Goal: Task Accomplishment & Management: Complete application form

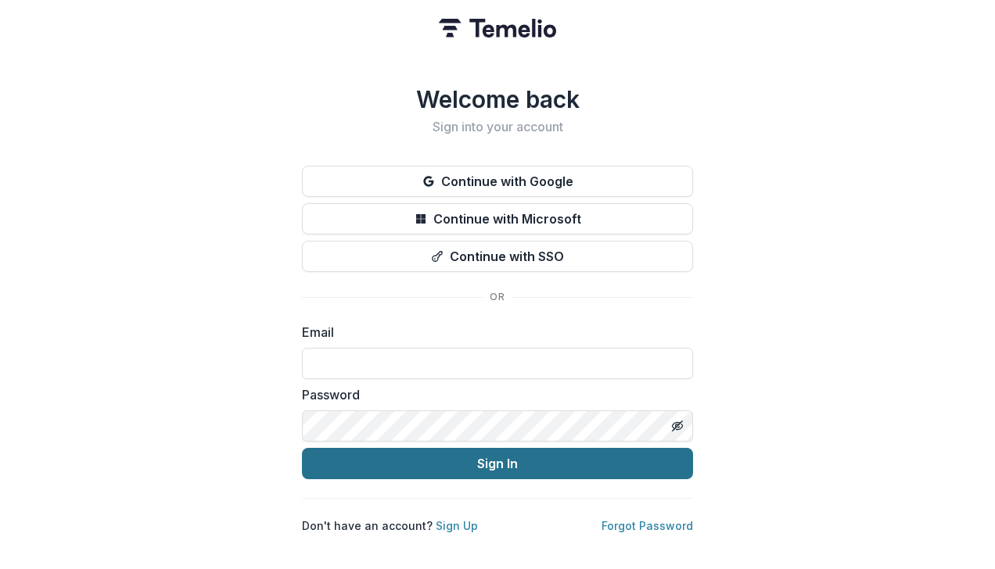
type input "**********"
click at [522, 458] on button "Sign In" at bounding box center [497, 463] width 391 height 31
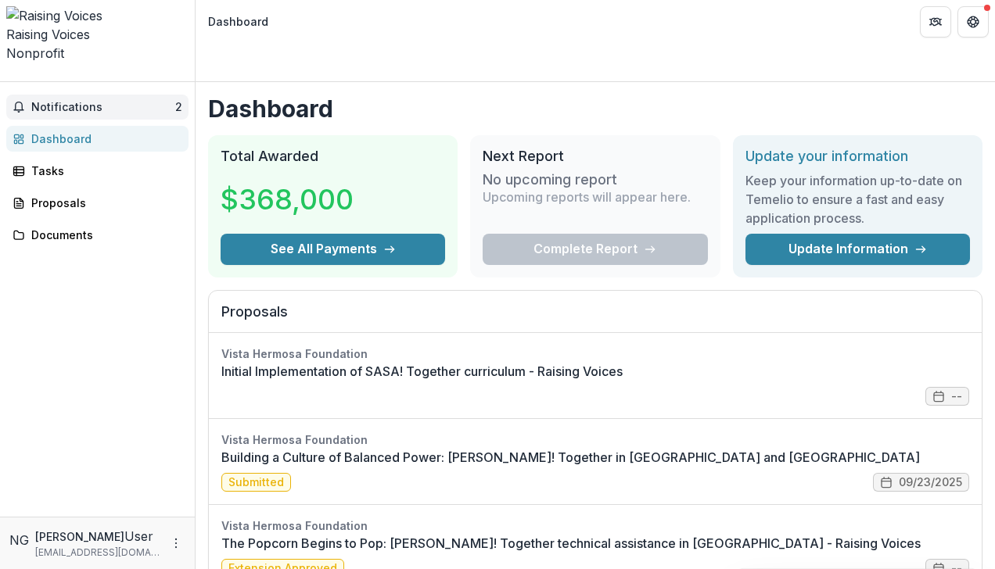
click at [122, 101] on span "Notifications" at bounding box center [103, 107] width 144 height 13
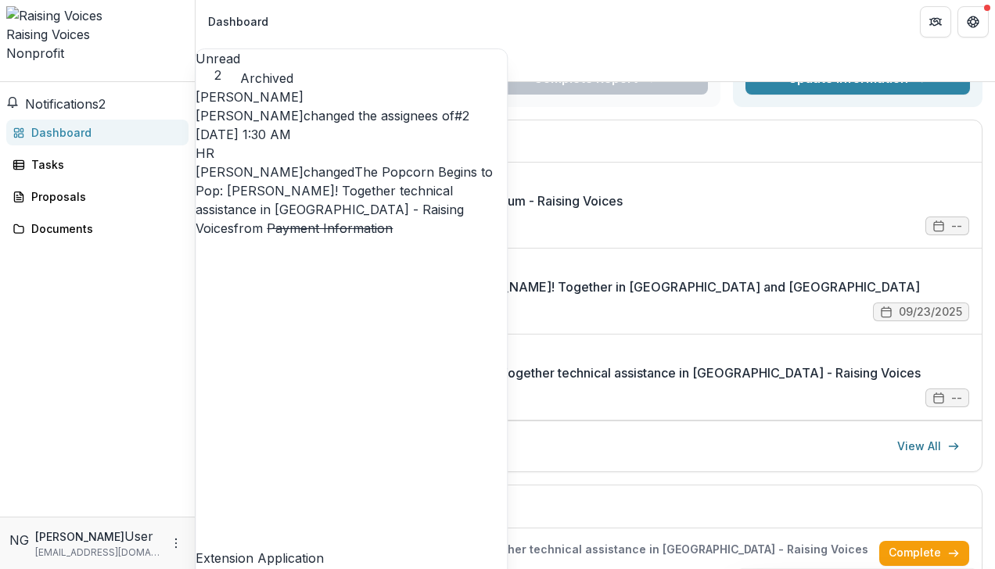
scroll to position [160, 0]
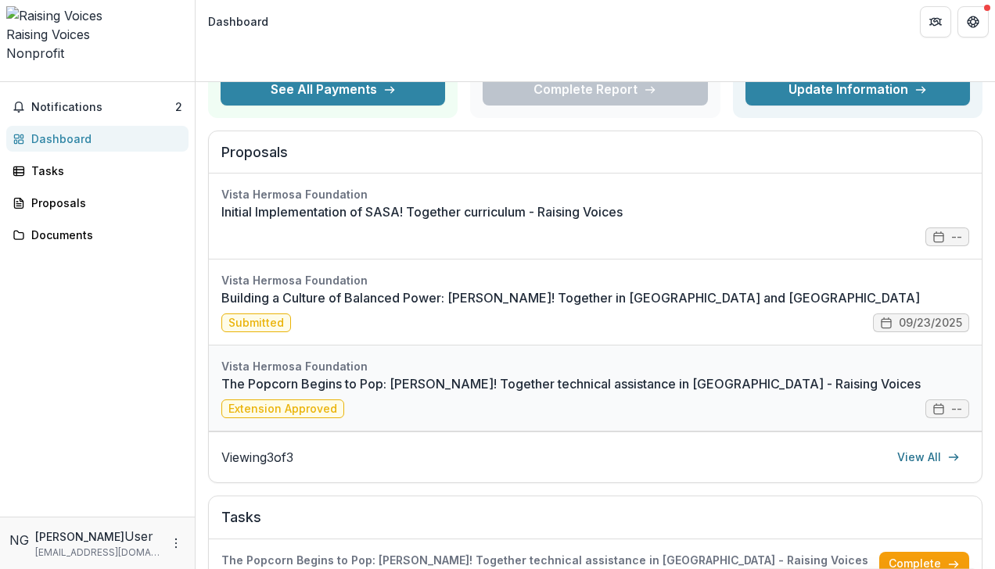
click at [544, 375] on link "The Popcorn Begins to Pop: SASA! Together technical assistance in Mexico - Rais…" at bounding box center [595, 384] width 748 height 19
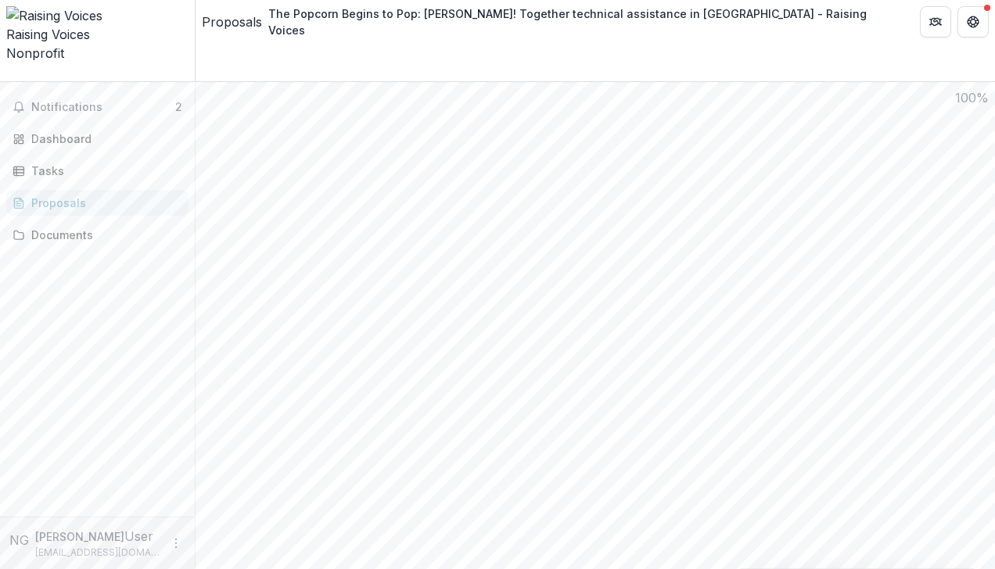
scroll to position [1222, 0]
click at [38, 227] on div "Documents" at bounding box center [103, 235] width 145 height 16
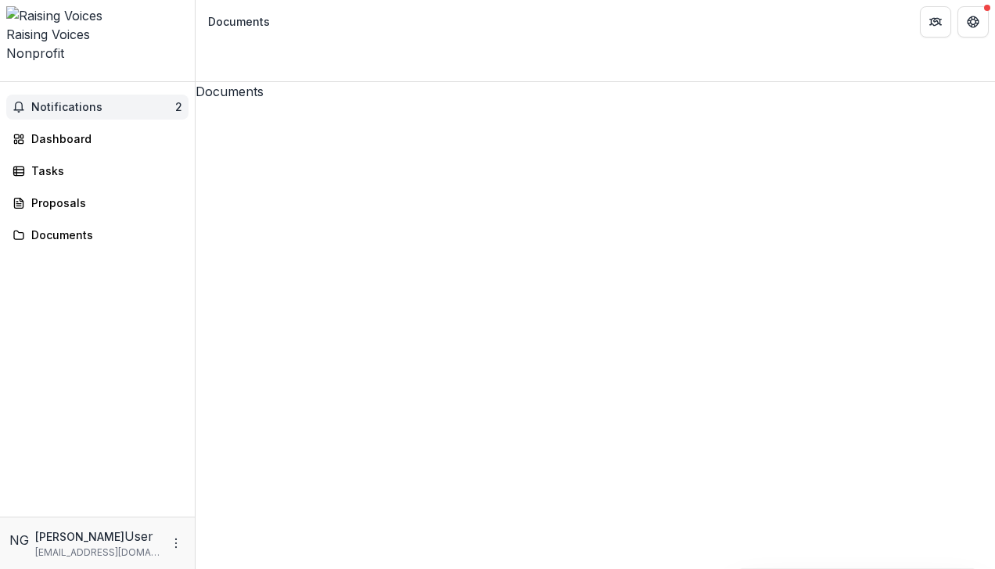
click at [67, 101] on span "Notifications" at bounding box center [103, 107] width 144 height 13
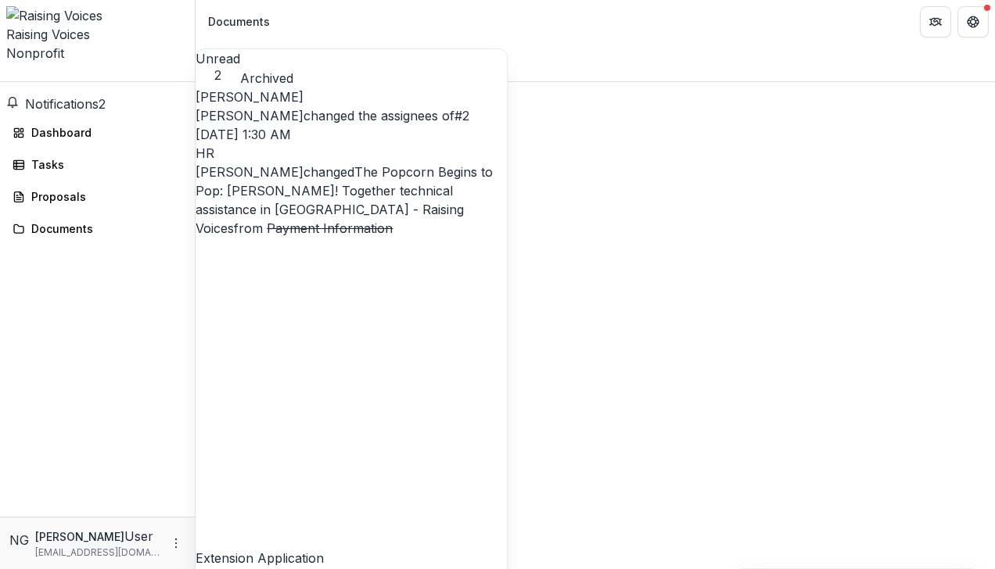
click at [454, 108] on link "#2" at bounding box center [461, 116] width 15 height 16
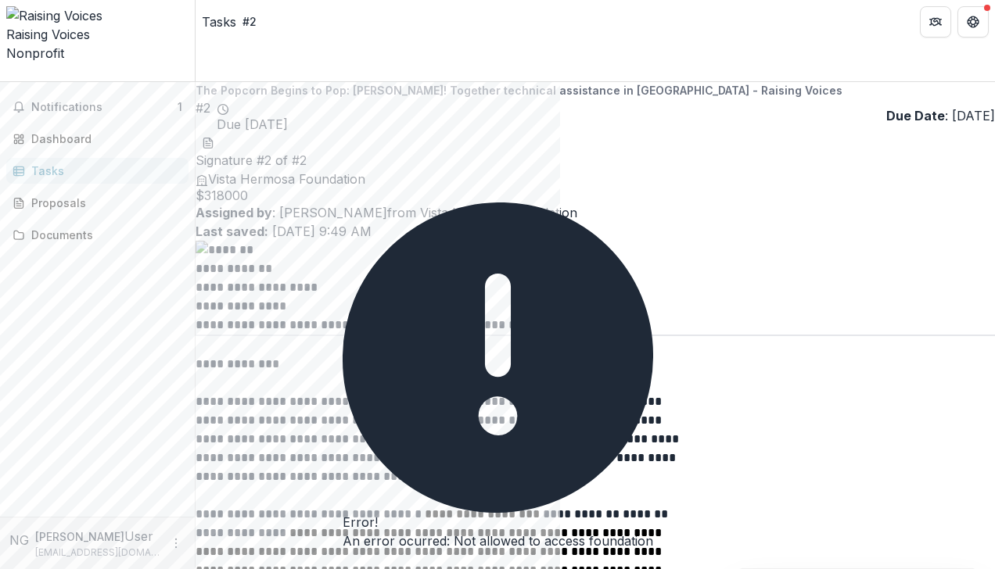
click at [562, 257] on img at bounding box center [595, 250] width 799 height 19
drag, startPoint x: 809, startPoint y: 364, endPoint x: 849, endPoint y: 336, distance: 49.9
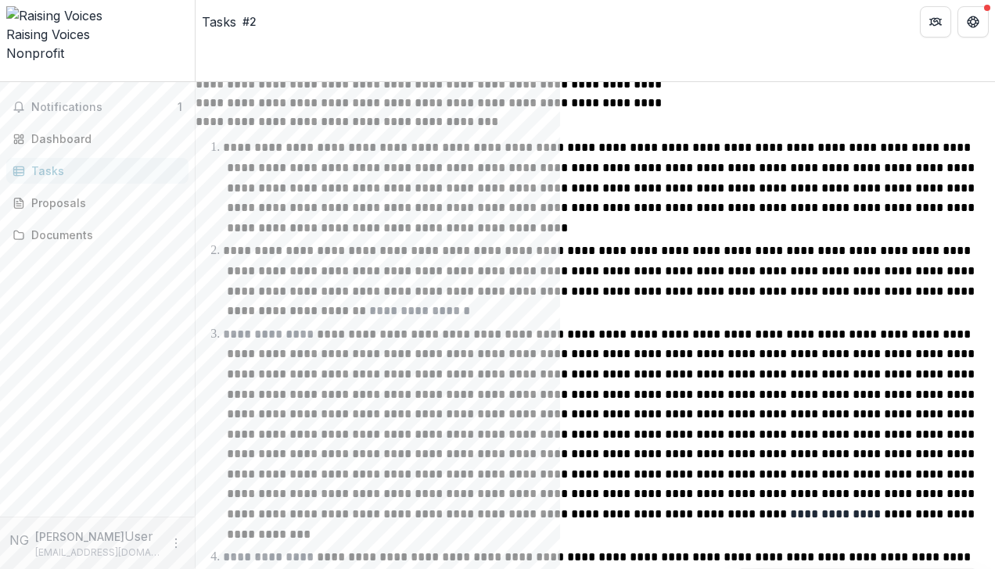
scroll to position [450, 0]
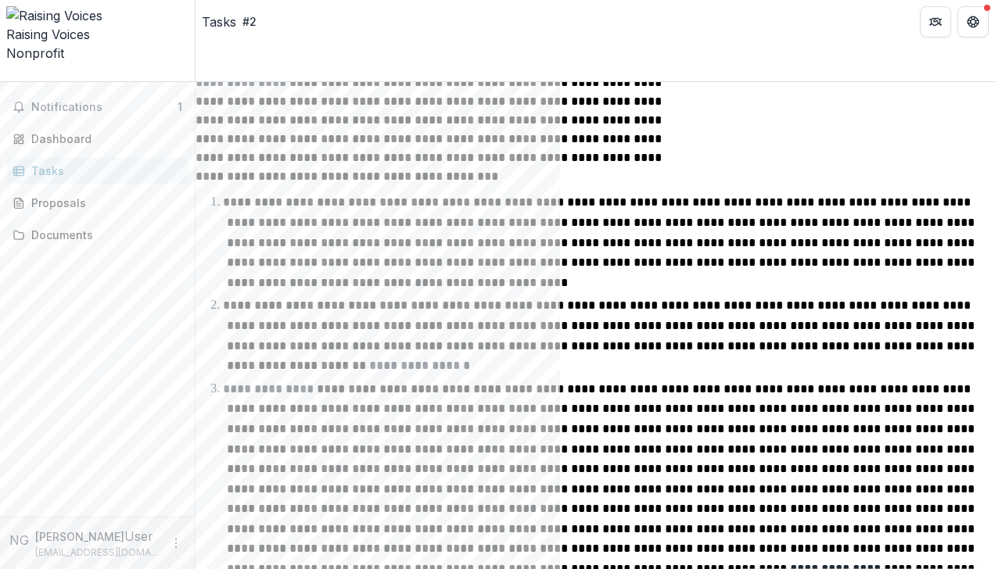
drag, startPoint x: 987, startPoint y: 204, endPoint x: 986, endPoint y: 180, distance: 24.3
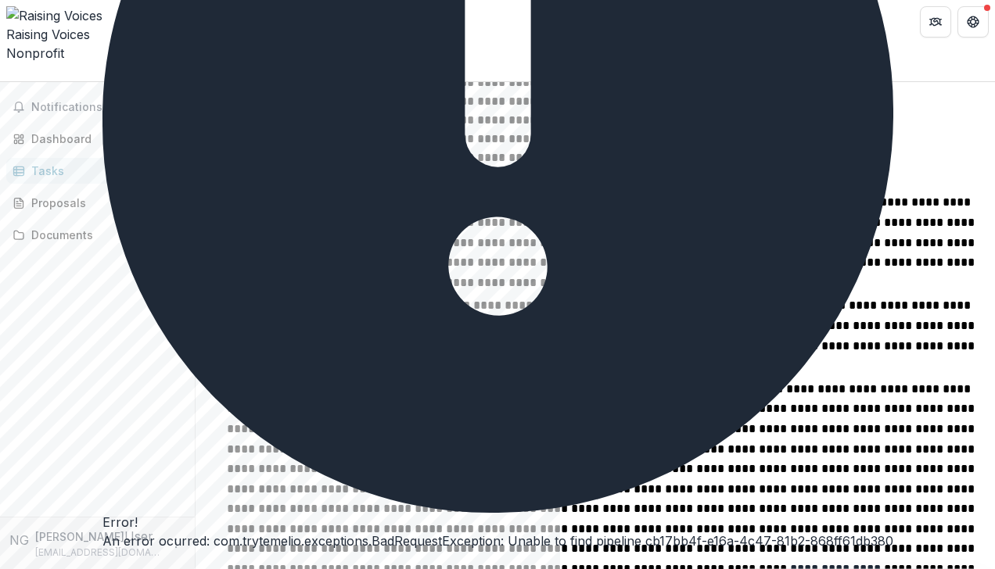
click at [102, 565] on button "Close" at bounding box center [102, 565] width 0 height 0
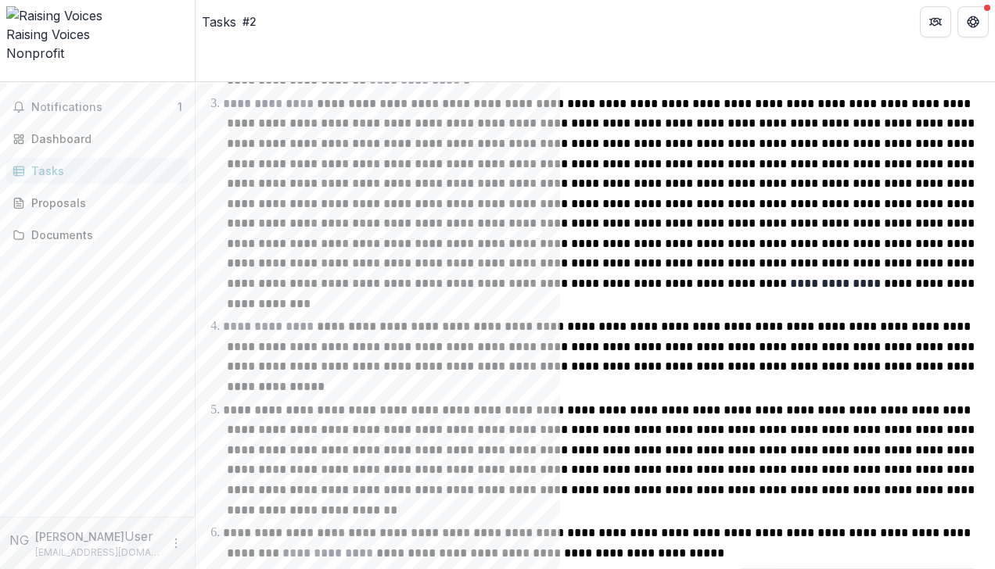
scroll to position [741, 0]
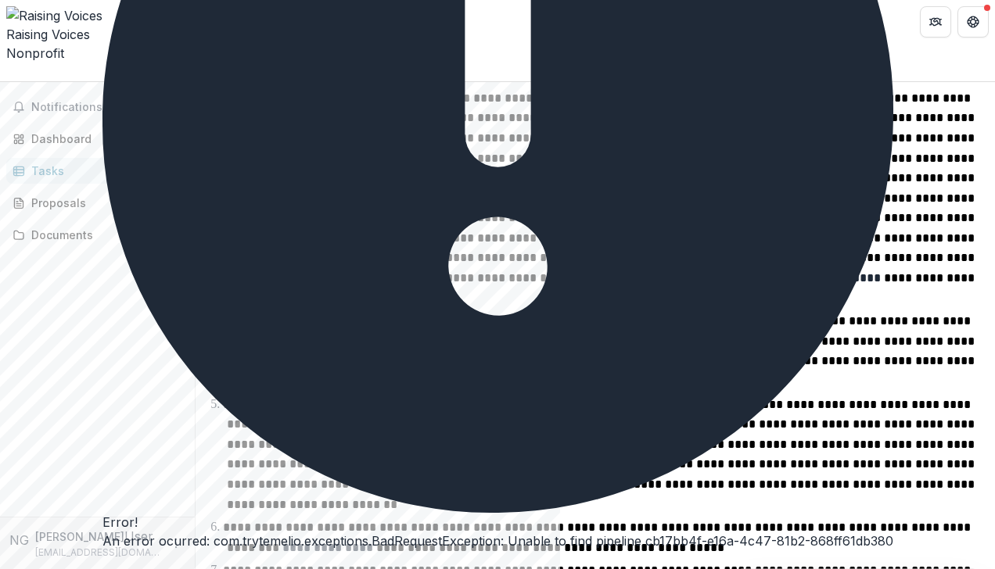
click at [102, 565] on button "Close" at bounding box center [102, 565] width 0 height 0
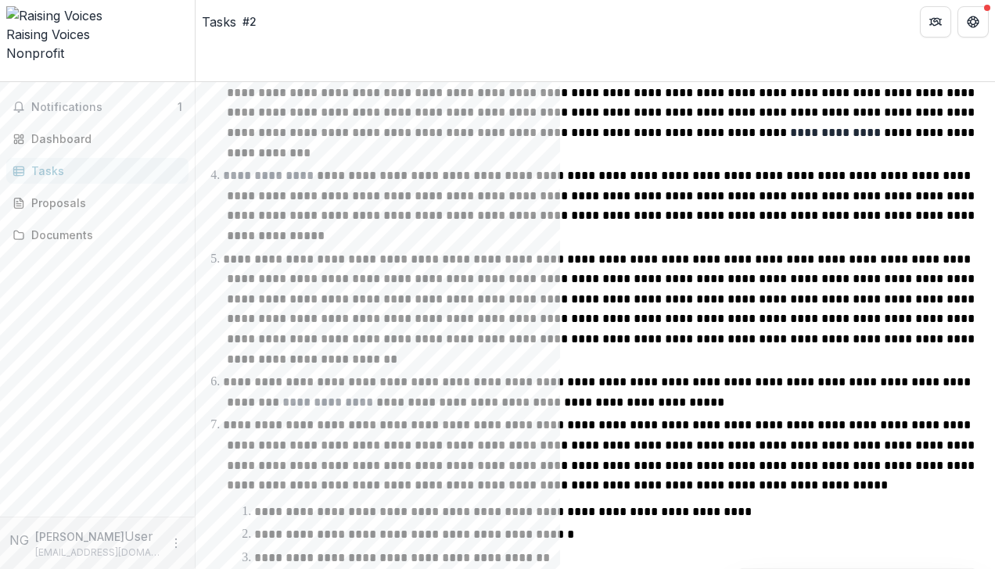
scroll to position [892, 0]
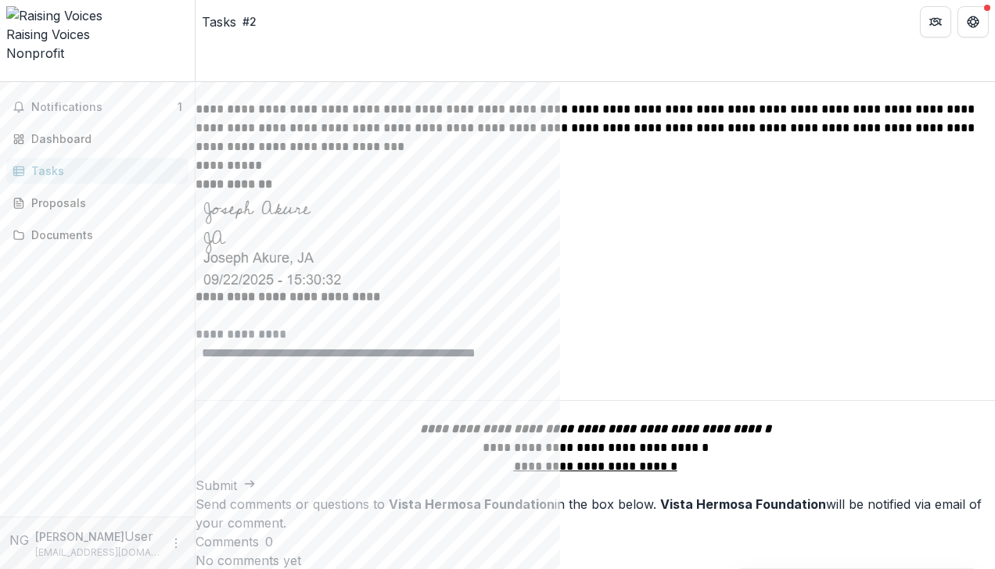
scroll to position [1603, 0]
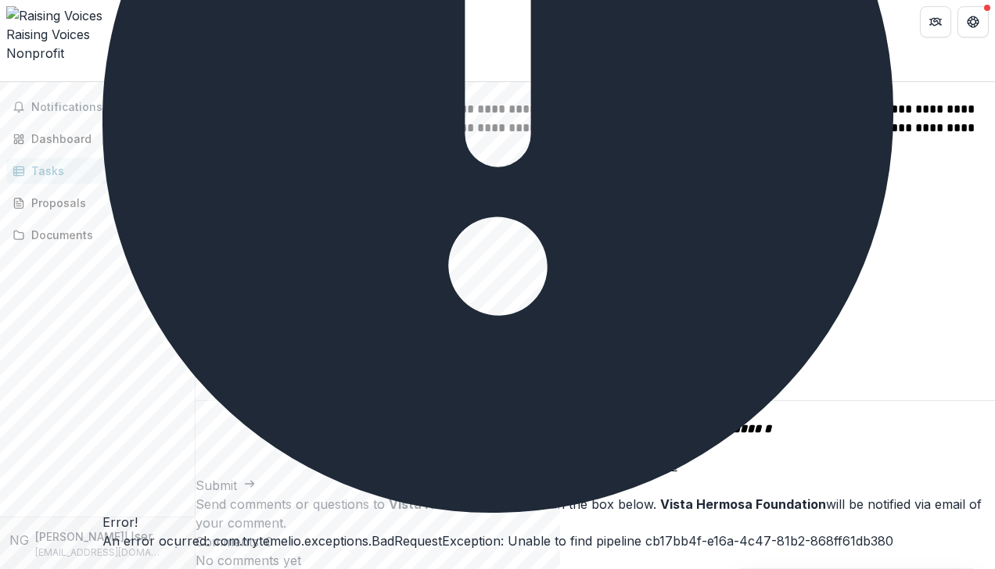
click at [102, 565] on icon "Close" at bounding box center [102, 565] width 0 height 0
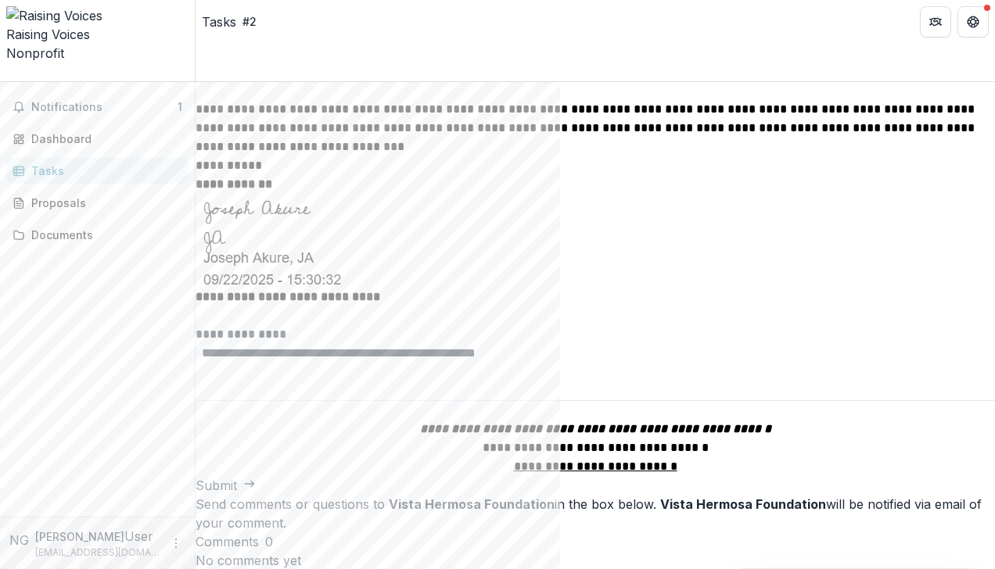
drag, startPoint x: 989, startPoint y: 425, endPoint x: 989, endPoint y: 460, distance: 35.2
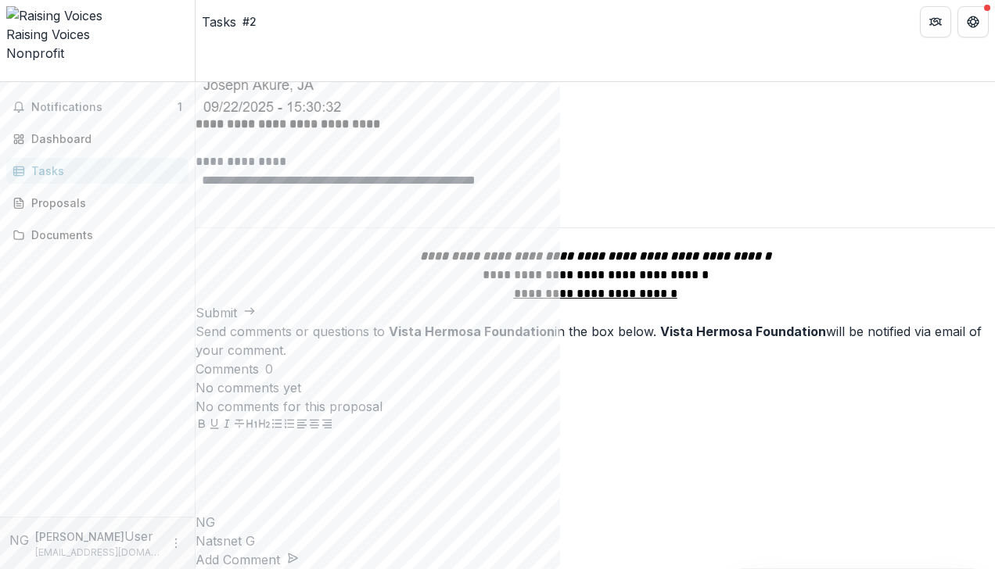
scroll to position [1857, 0]
click at [324, 186] on span "**********" at bounding box center [339, 180] width 274 height 12
type input "*******"
type input "**"
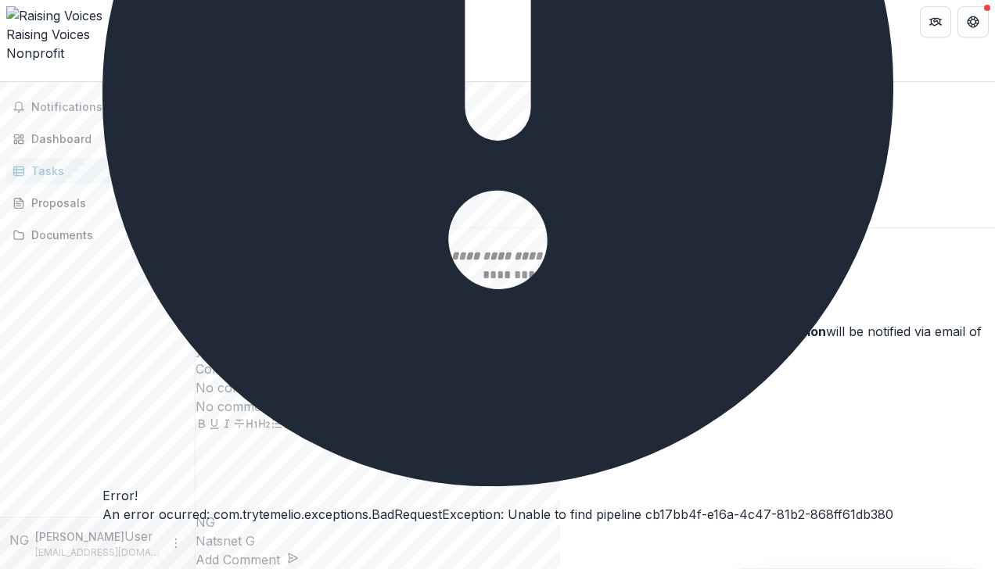
click at [683, 96] on p "**********" at bounding box center [439, 86] width 487 height 19
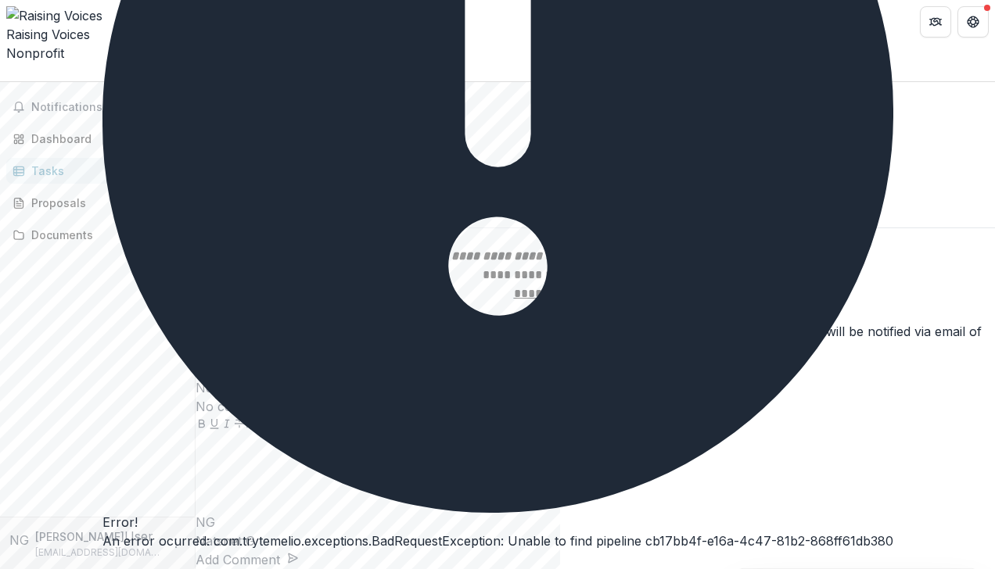
click at [102, 565] on icon "Close" at bounding box center [102, 565] width 0 height 0
